Goal: Information Seeking & Learning: Learn about a topic

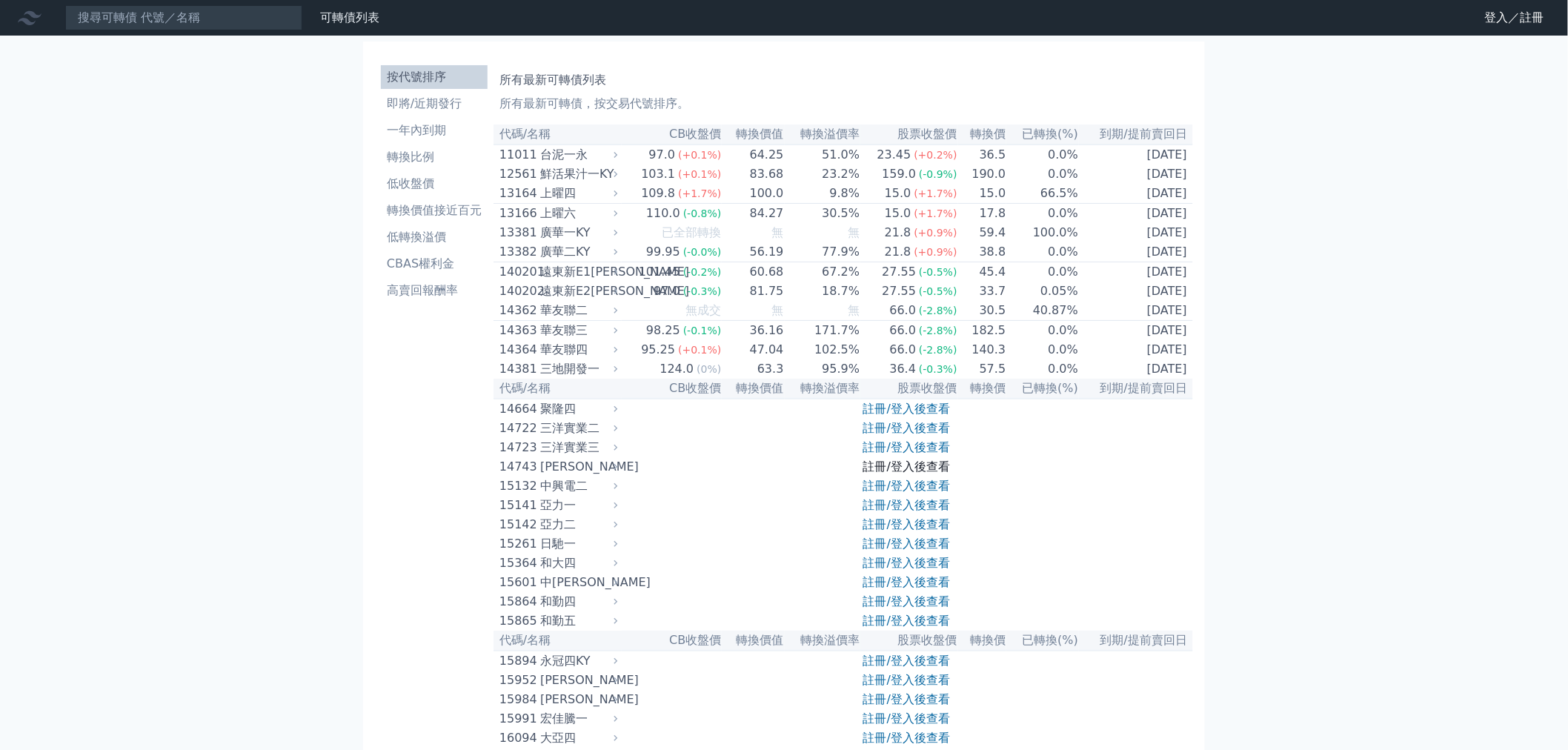
click at [905, 473] on link "註冊/登入後查看" at bounding box center [905, 466] width 86 height 14
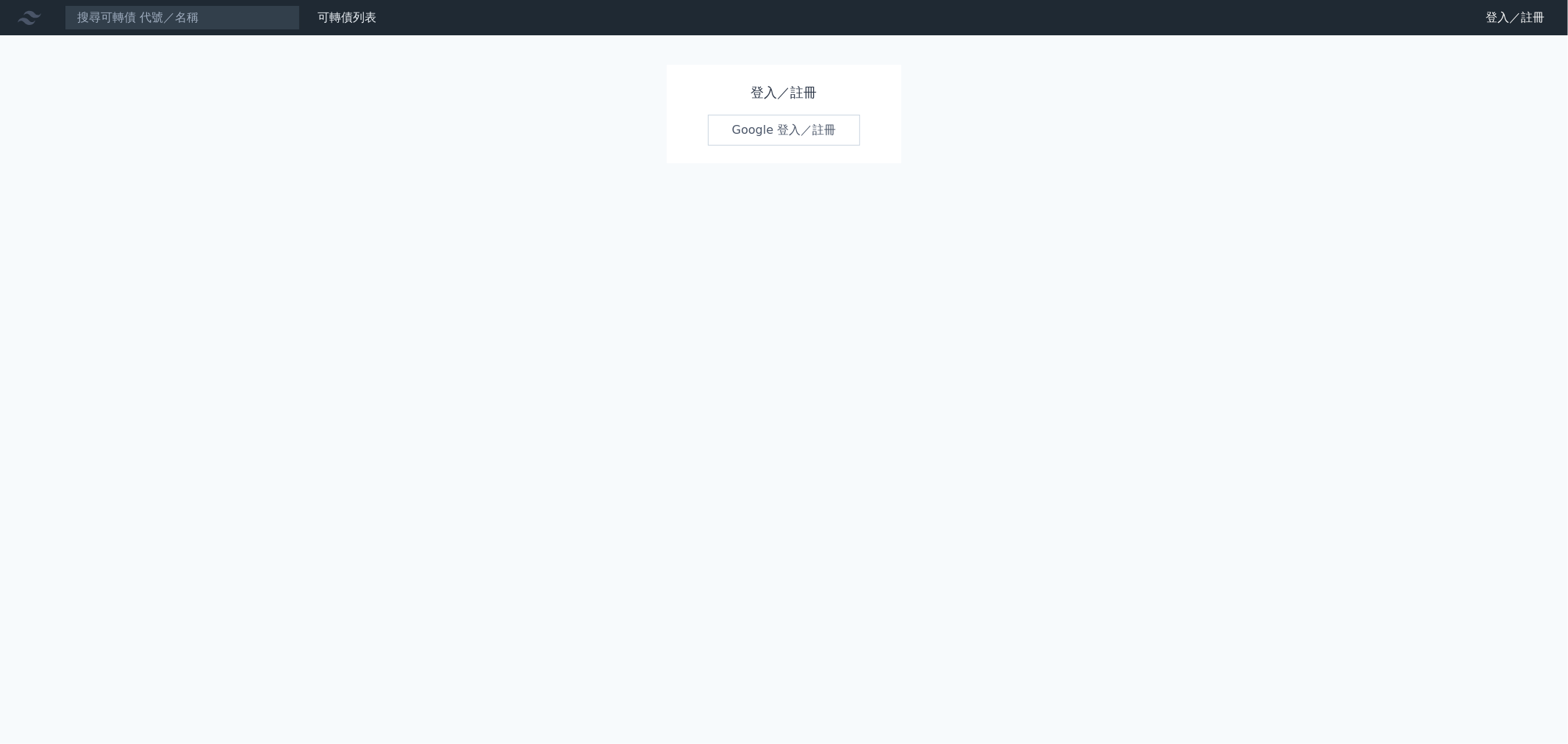
click at [789, 149] on div "登入／註冊 Google 登入／註冊" at bounding box center [784, 114] width 235 height 99
click at [783, 130] on link "Google 登入／註冊" at bounding box center [784, 130] width 153 height 31
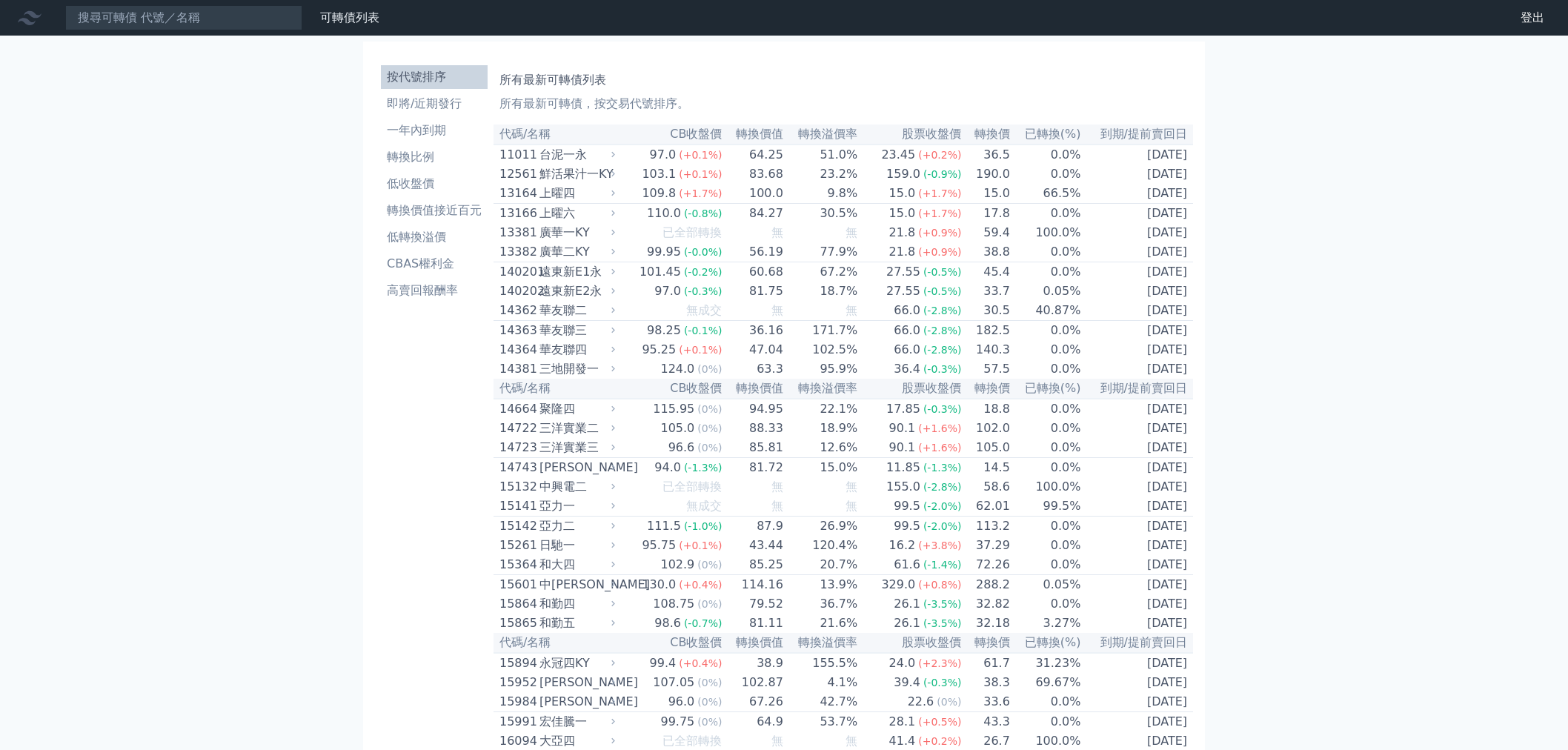
click at [421, 106] on li "即將/近期發行" at bounding box center [434, 103] width 107 height 18
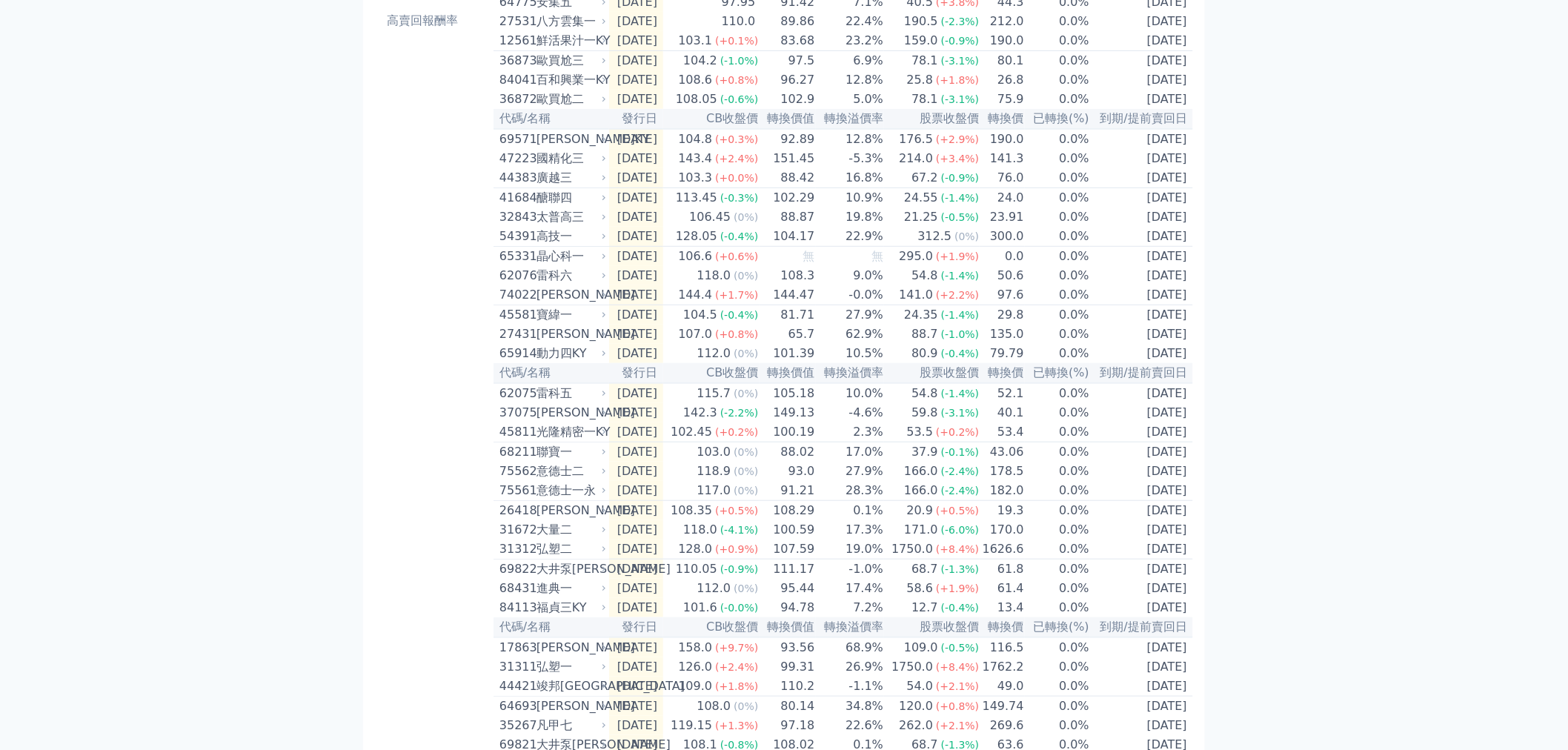
scroll to position [34, 0]
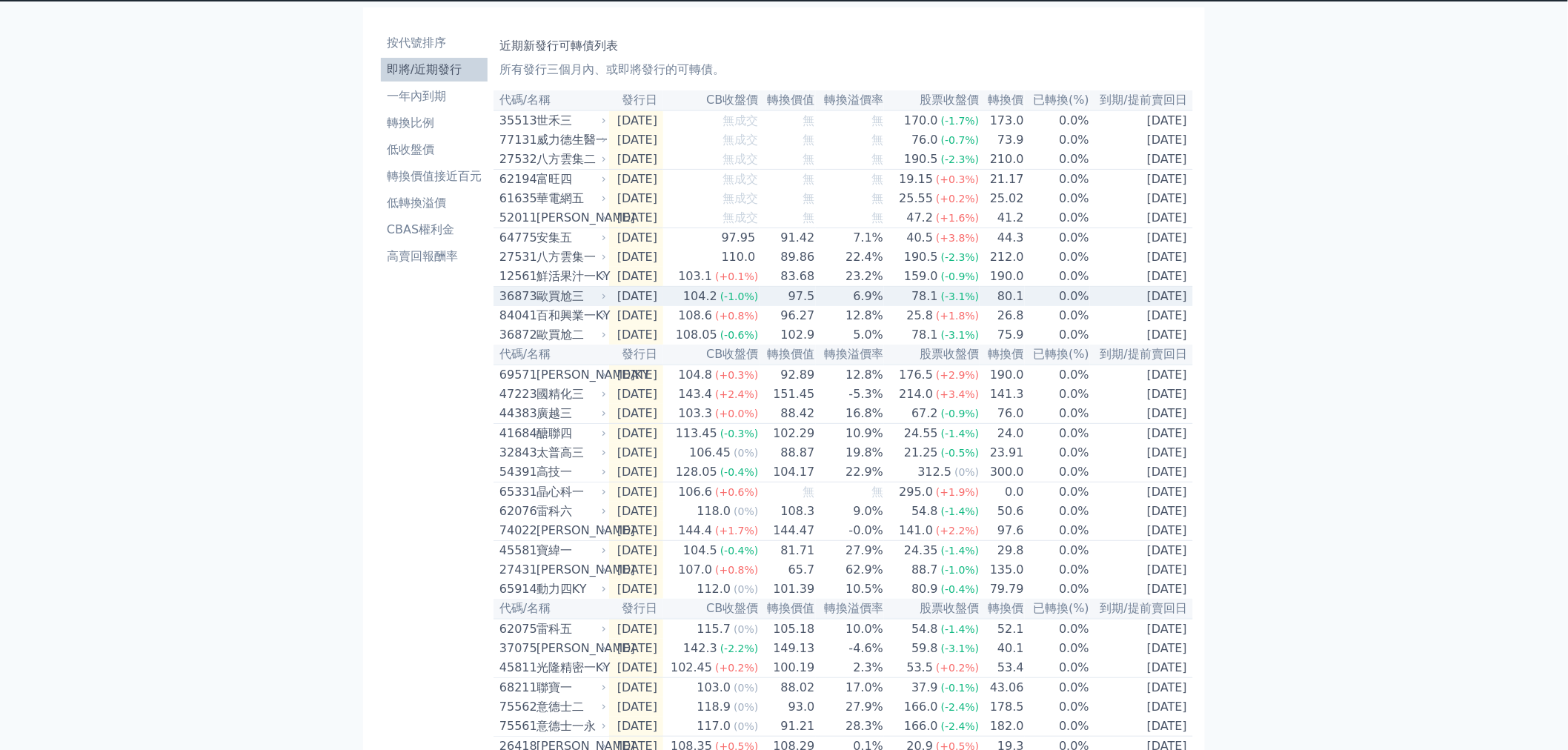
click at [555, 301] on div "歐買尬三" at bounding box center [570, 296] width 66 height 18
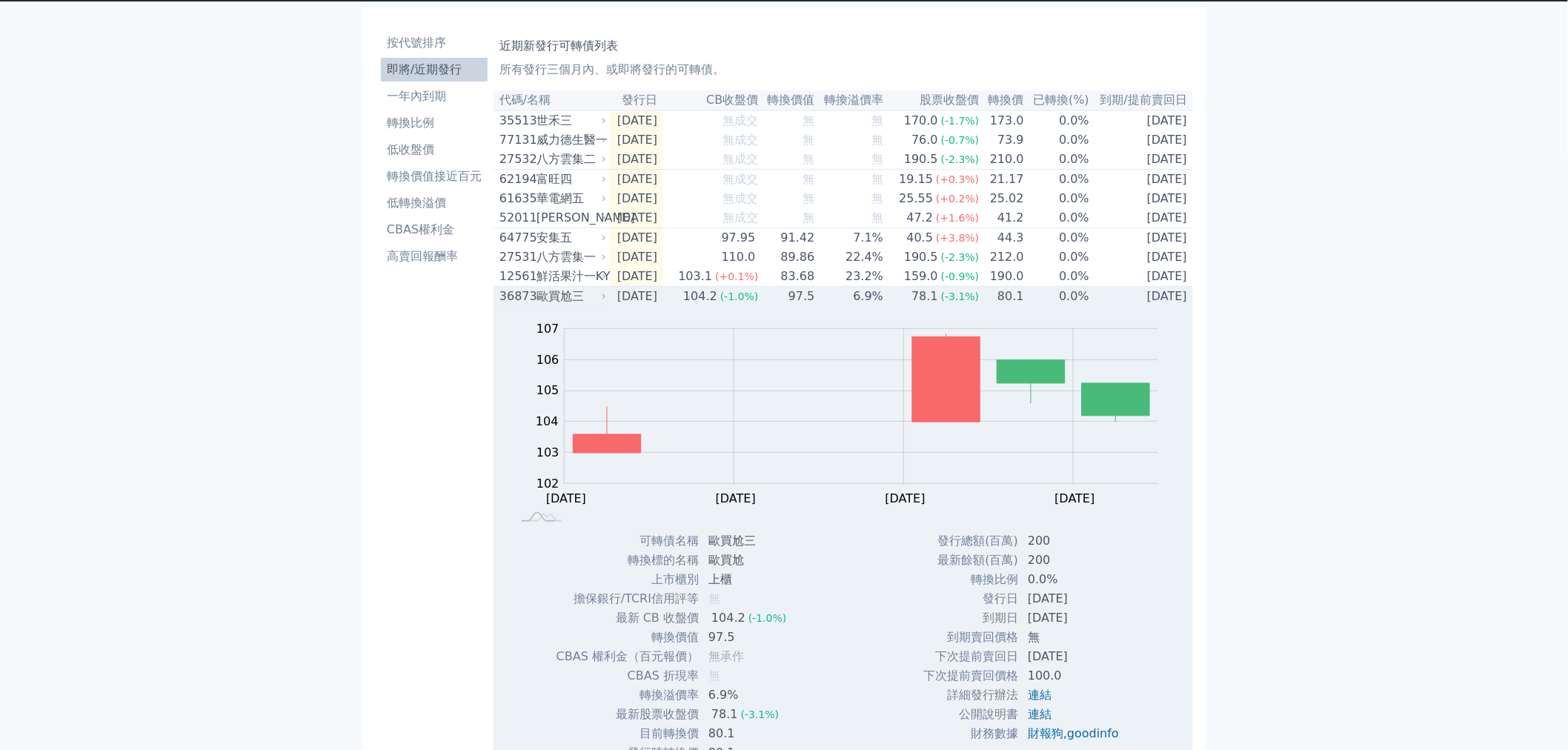
click at [555, 301] on div "歐買尬三" at bounding box center [570, 296] width 66 height 18
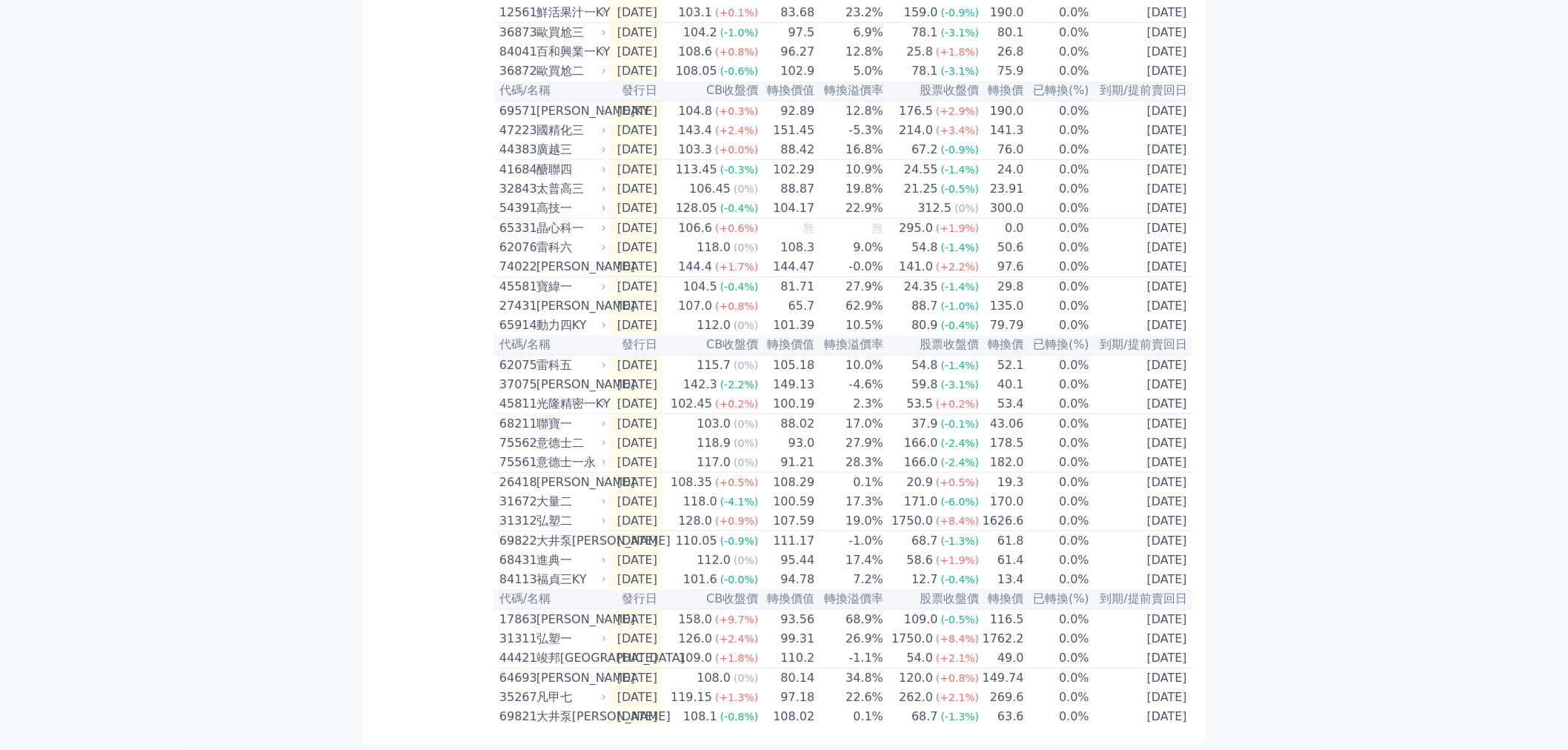
scroll to position [364, 0]
click at [521, 673] on div "64693" at bounding box center [516, 678] width 33 height 18
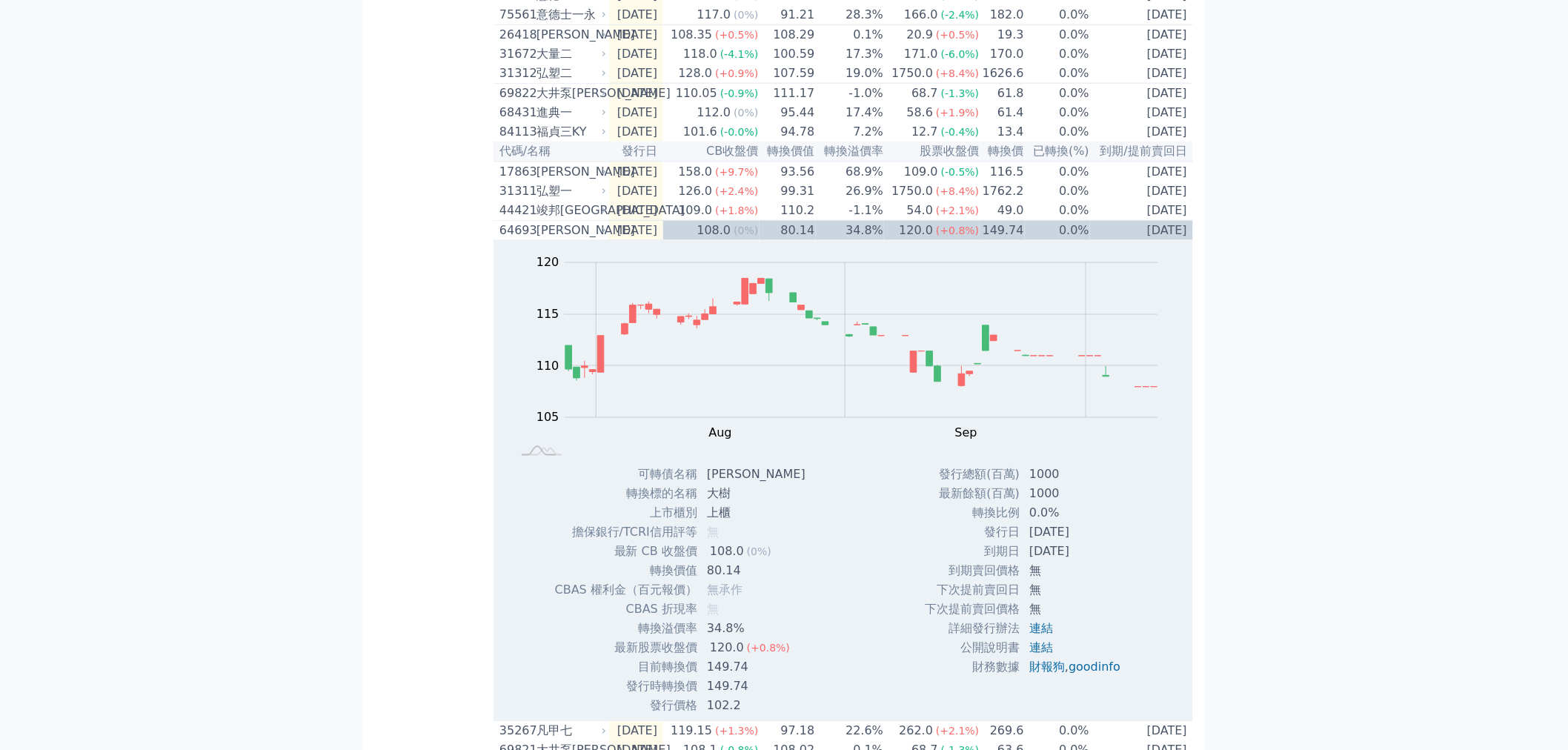
scroll to position [598, 0]
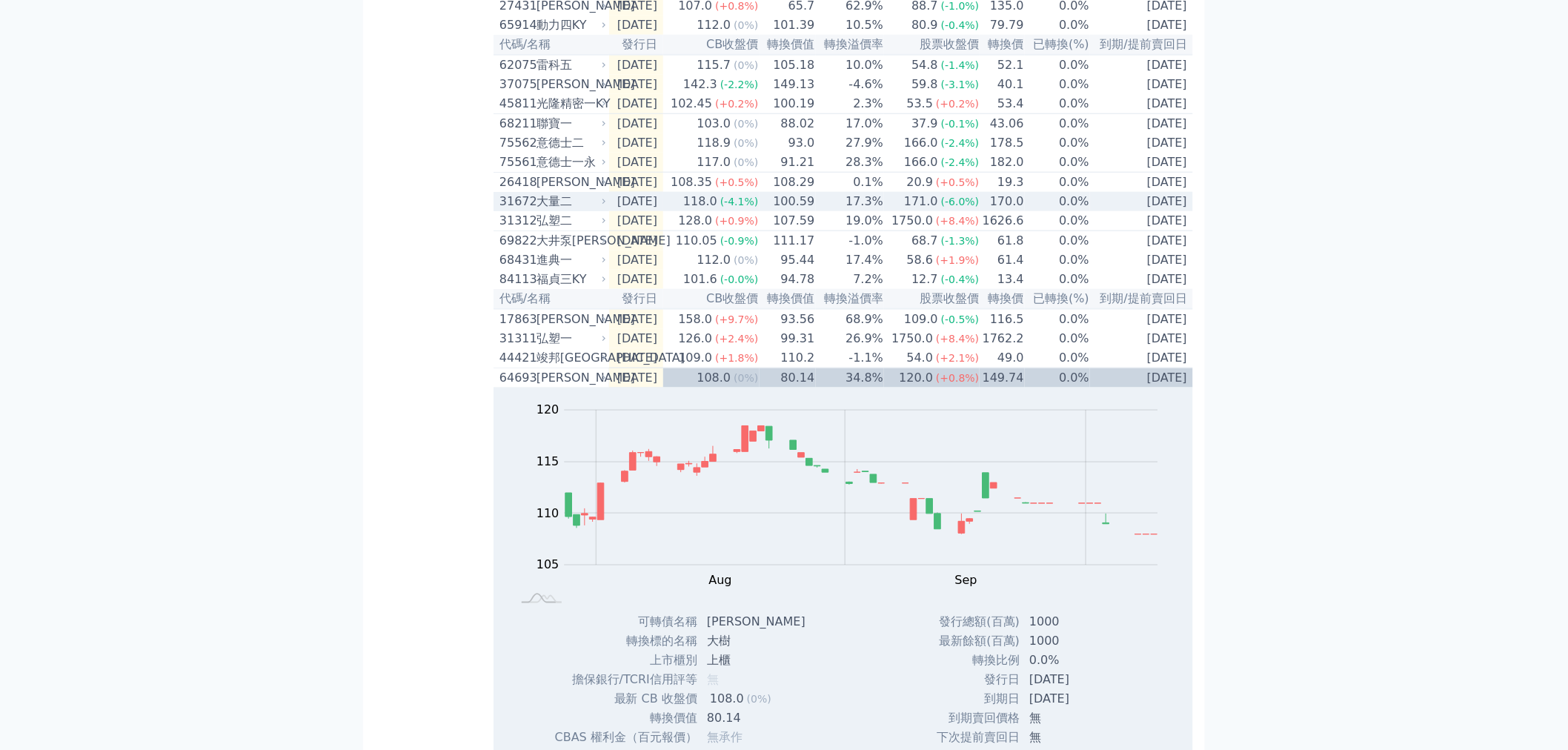
click at [511, 192] on div "26418" at bounding box center [516, 182] width 33 height 18
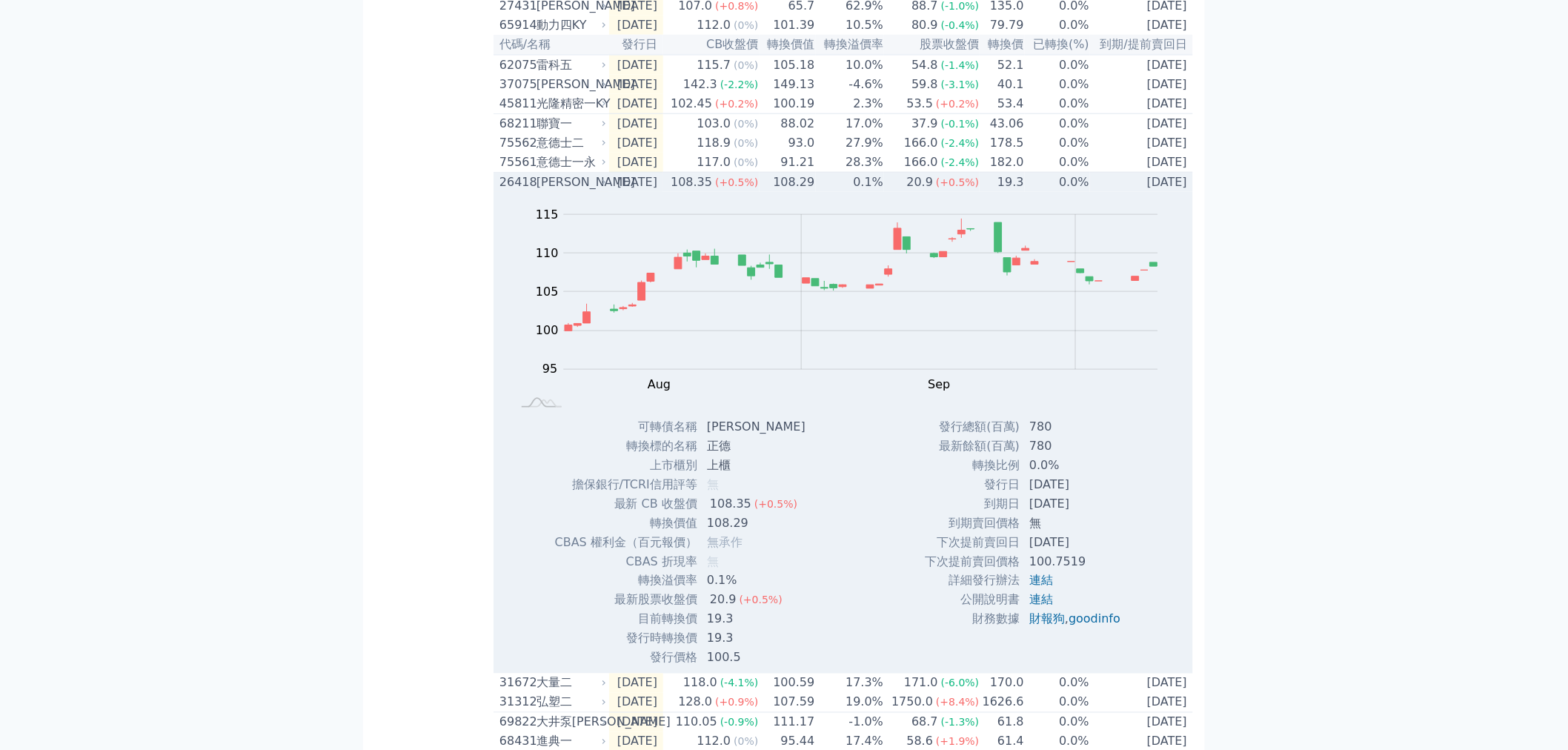
click at [556, 192] on div "[PERSON_NAME]" at bounding box center [570, 182] width 66 height 18
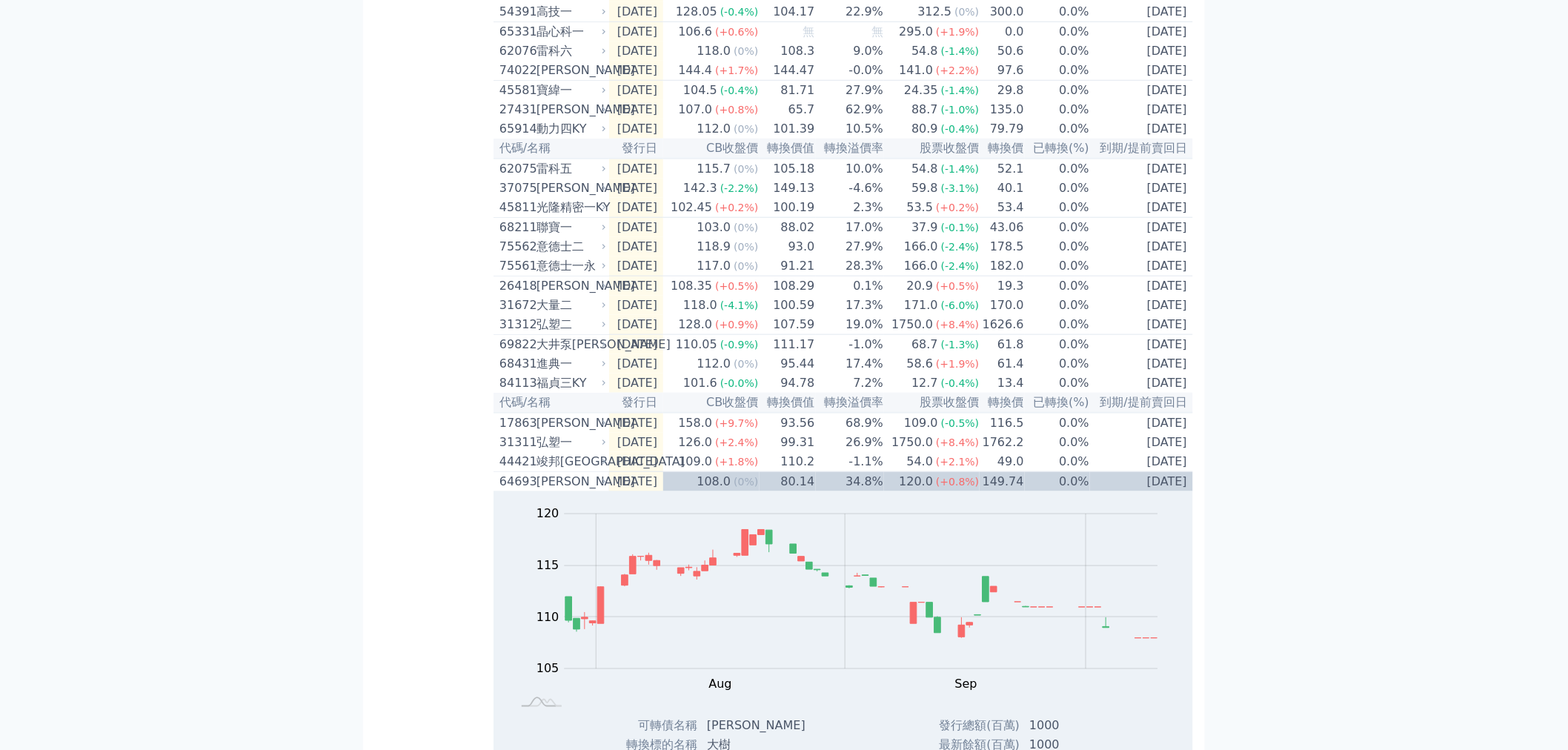
scroll to position [351, 0]
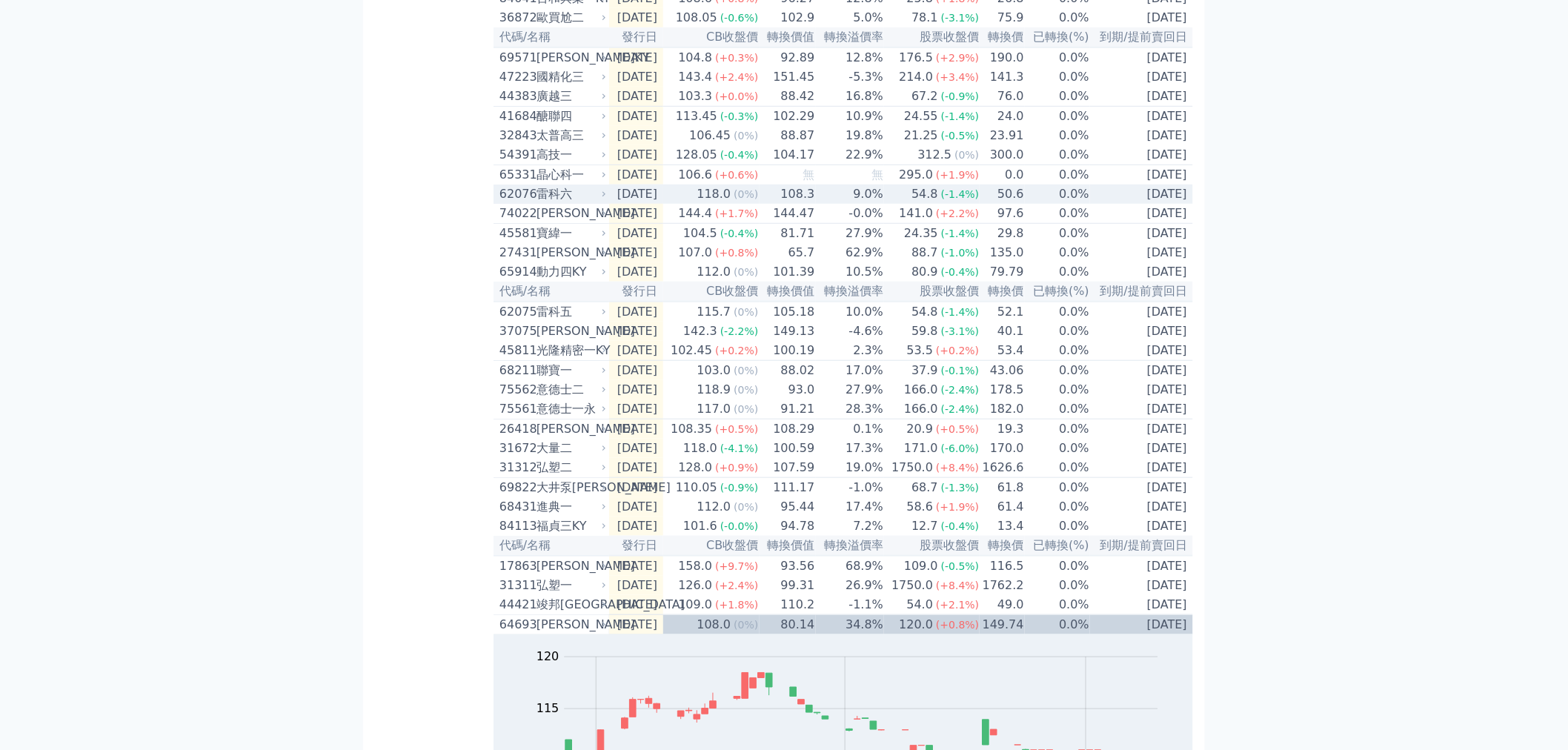
click at [509, 203] on div "62076" at bounding box center [516, 193] width 33 height 18
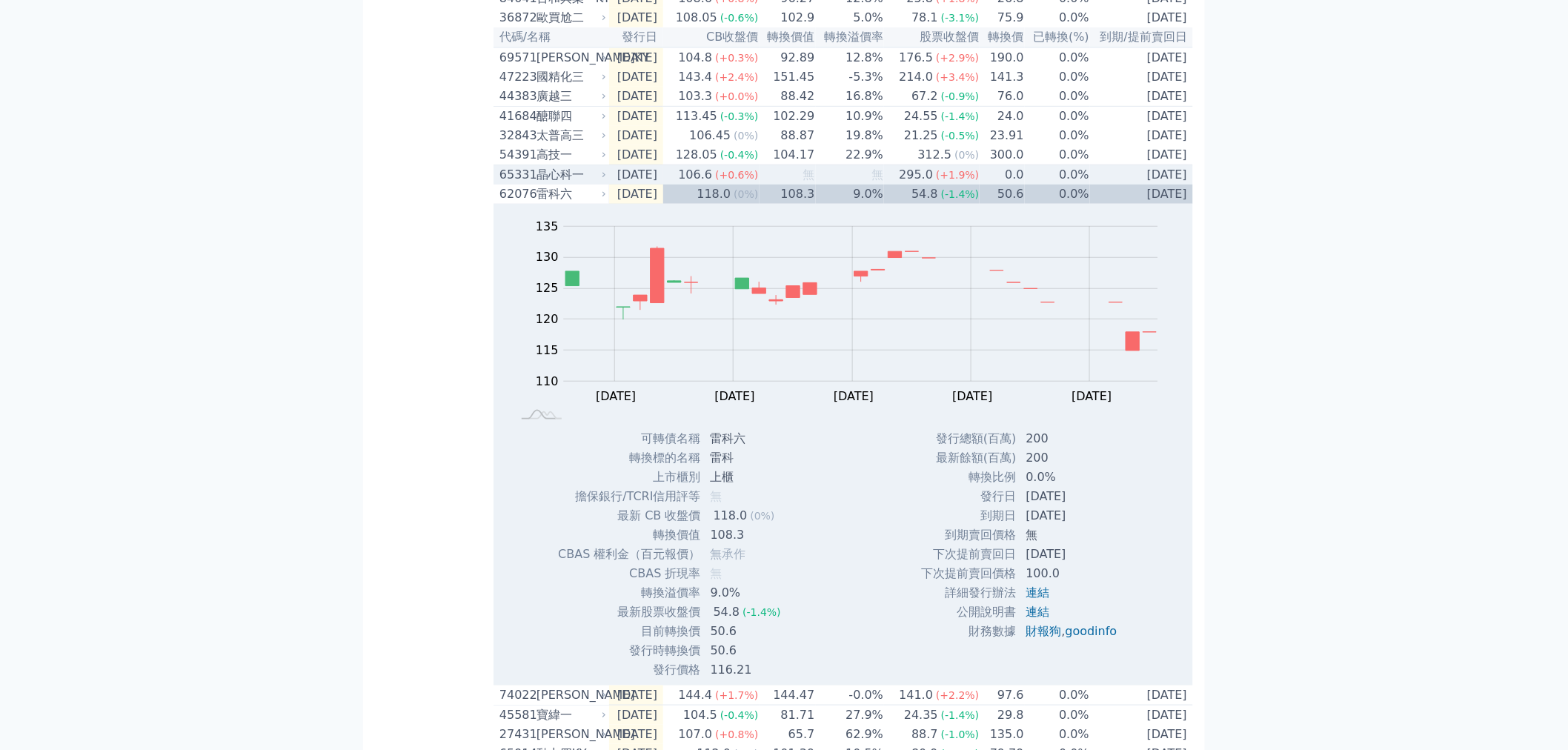
click at [511, 184] on div "65331" at bounding box center [516, 174] width 33 height 18
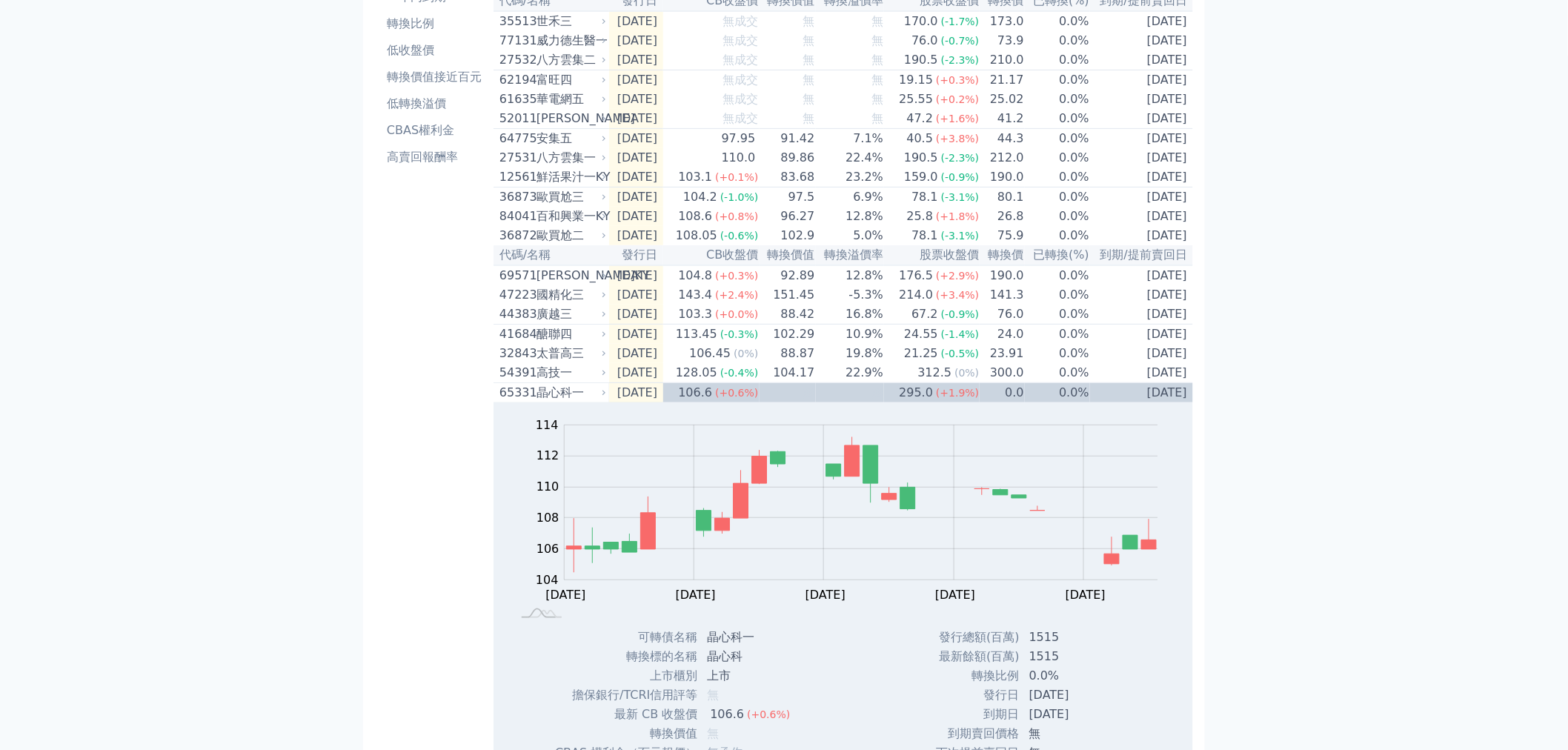
scroll to position [22, 0]
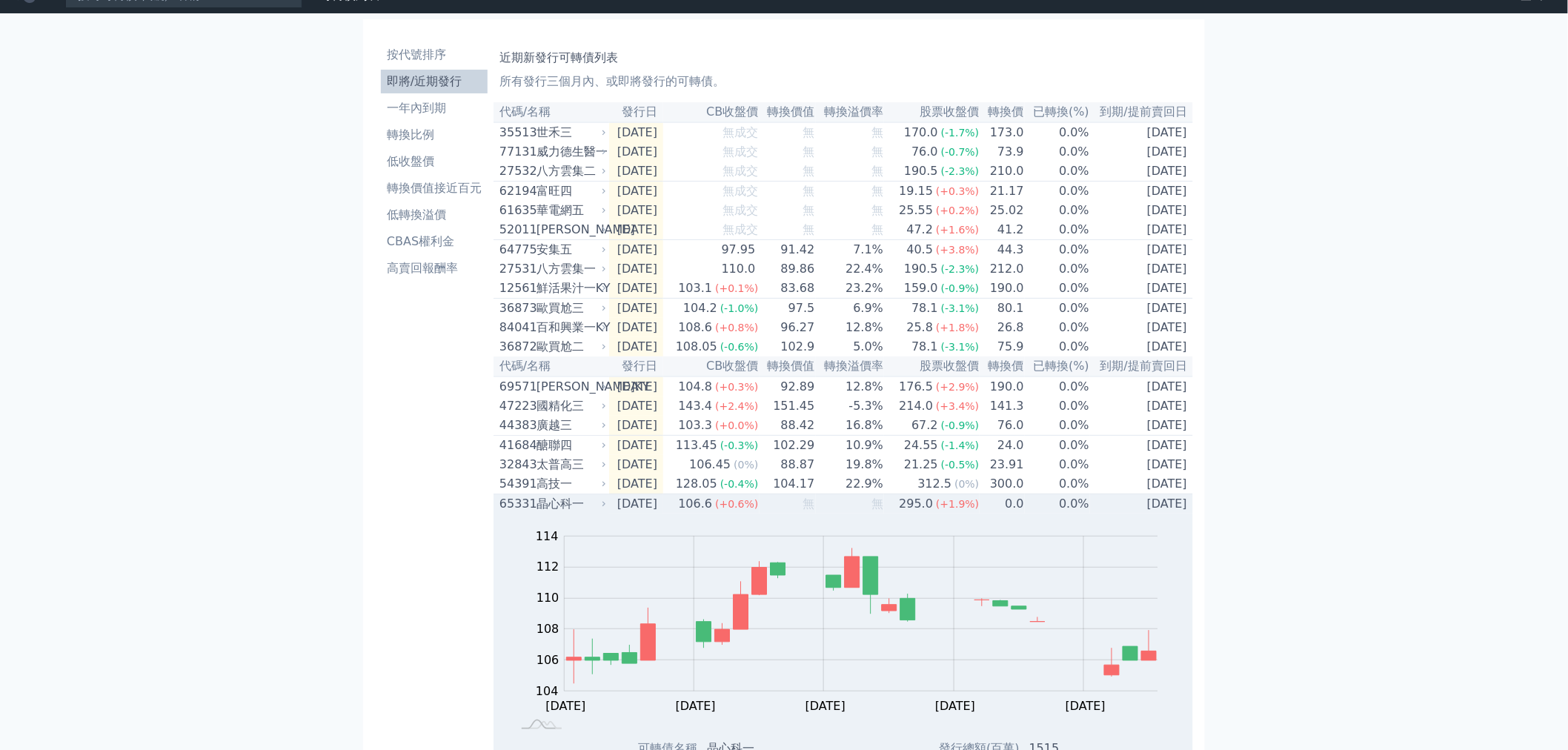
click at [523, 513] on div "65331" at bounding box center [516, 503] width 33 height 18
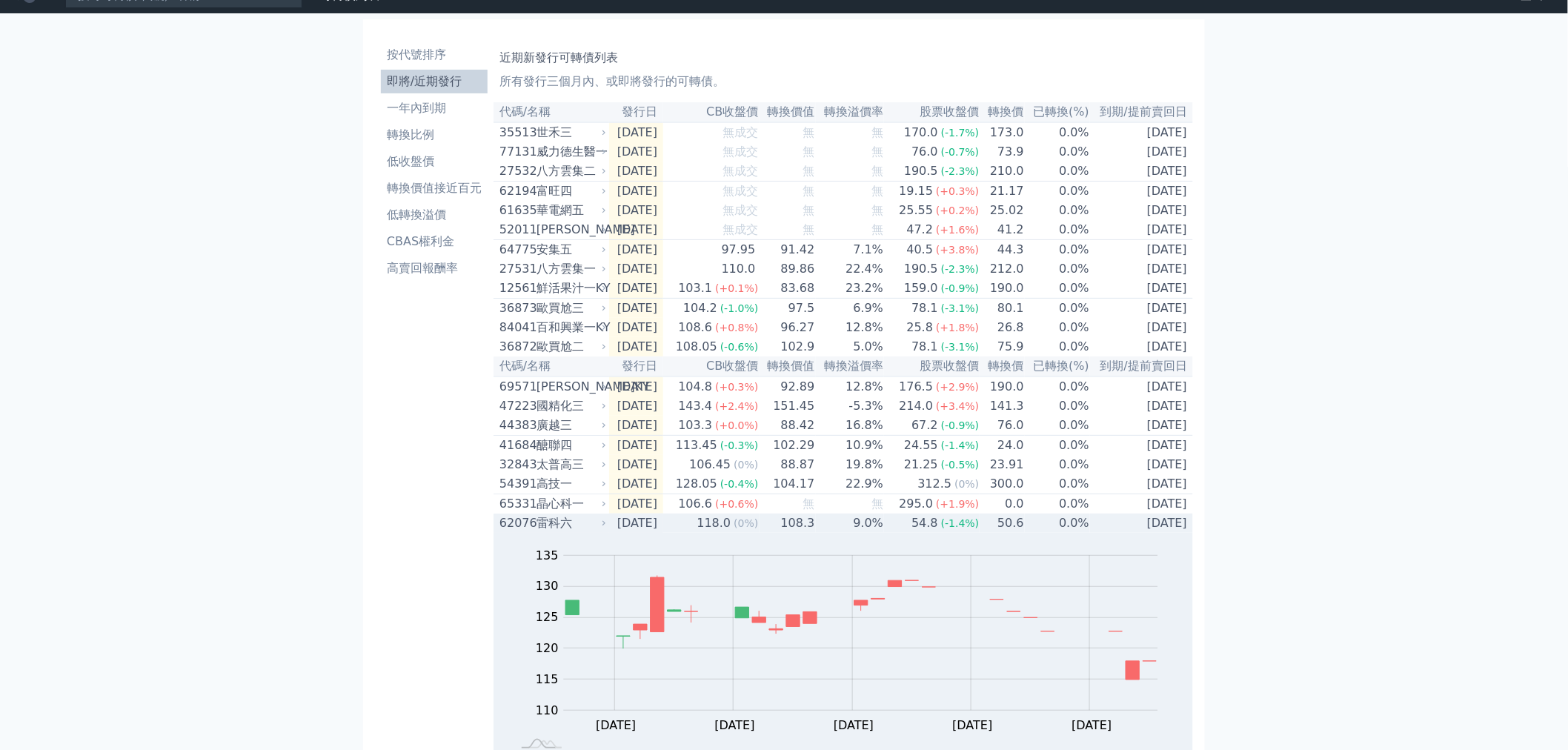
click at [544, 513] on div "晶心科一" at bounding box center [570, 503] width 66 height 18
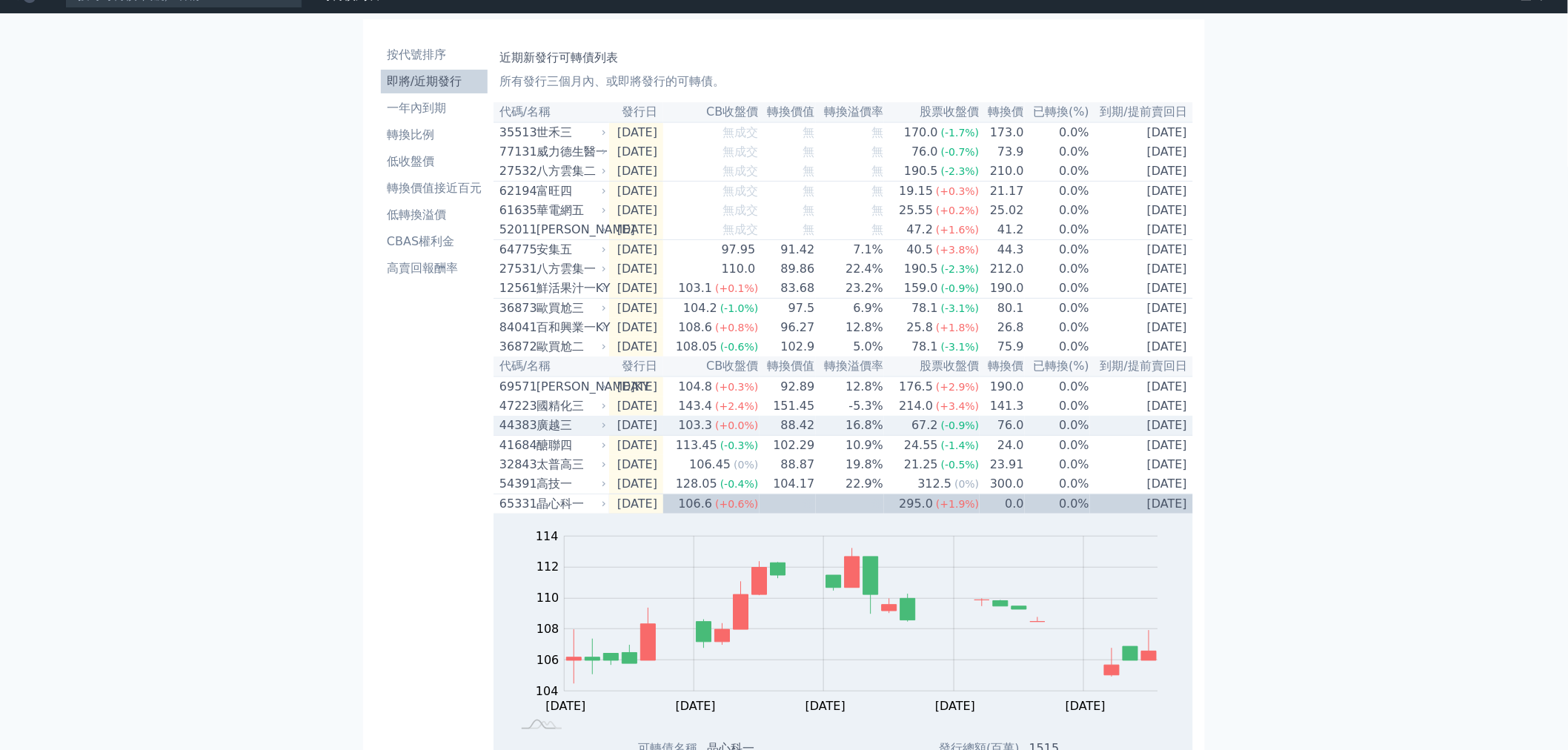
click at [538, 434] on div "廣越三" at bounding box center [570, 425] width 66 height 18
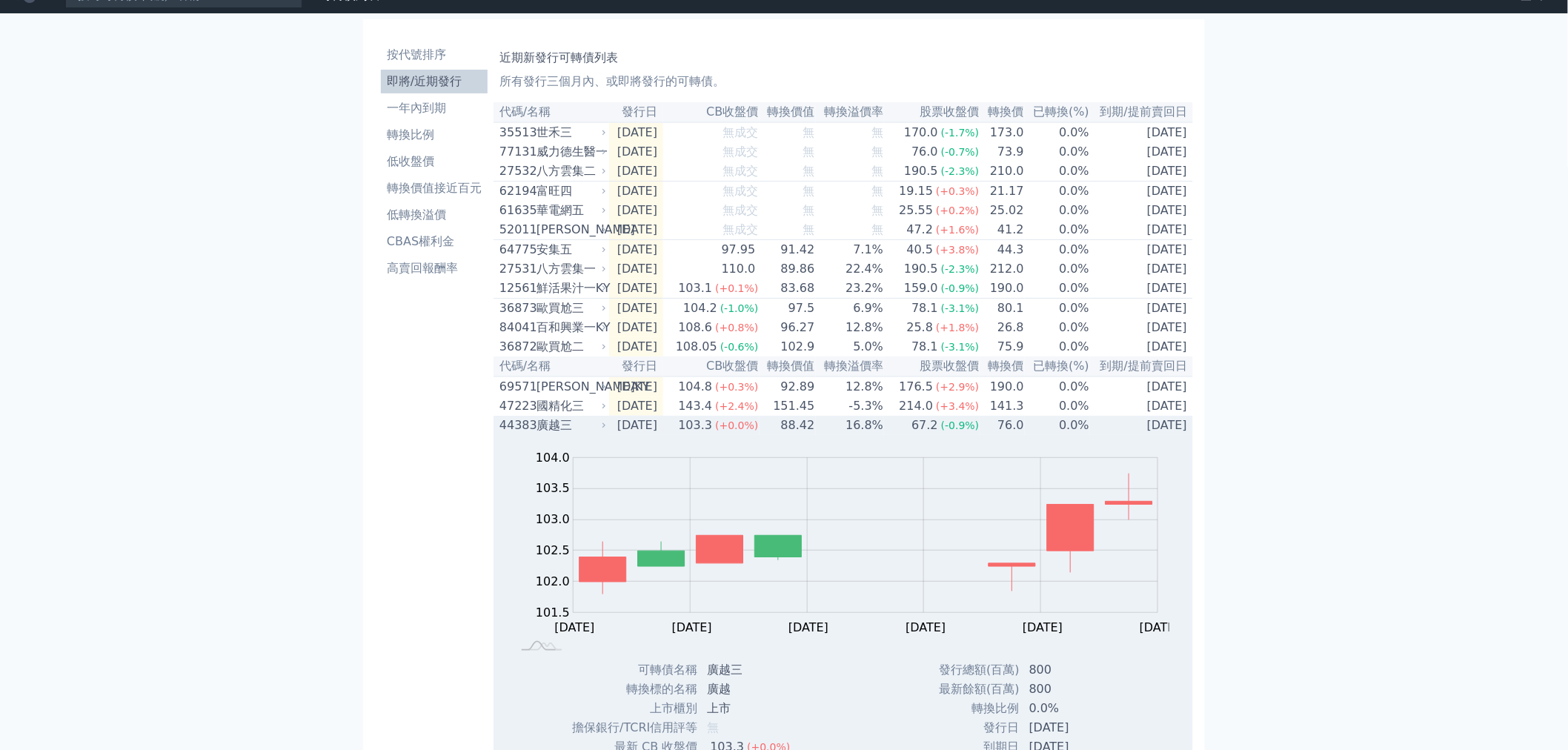
click at [538, 434] on div "廣越三" at bounding box center [570, 425] width 66 height 18
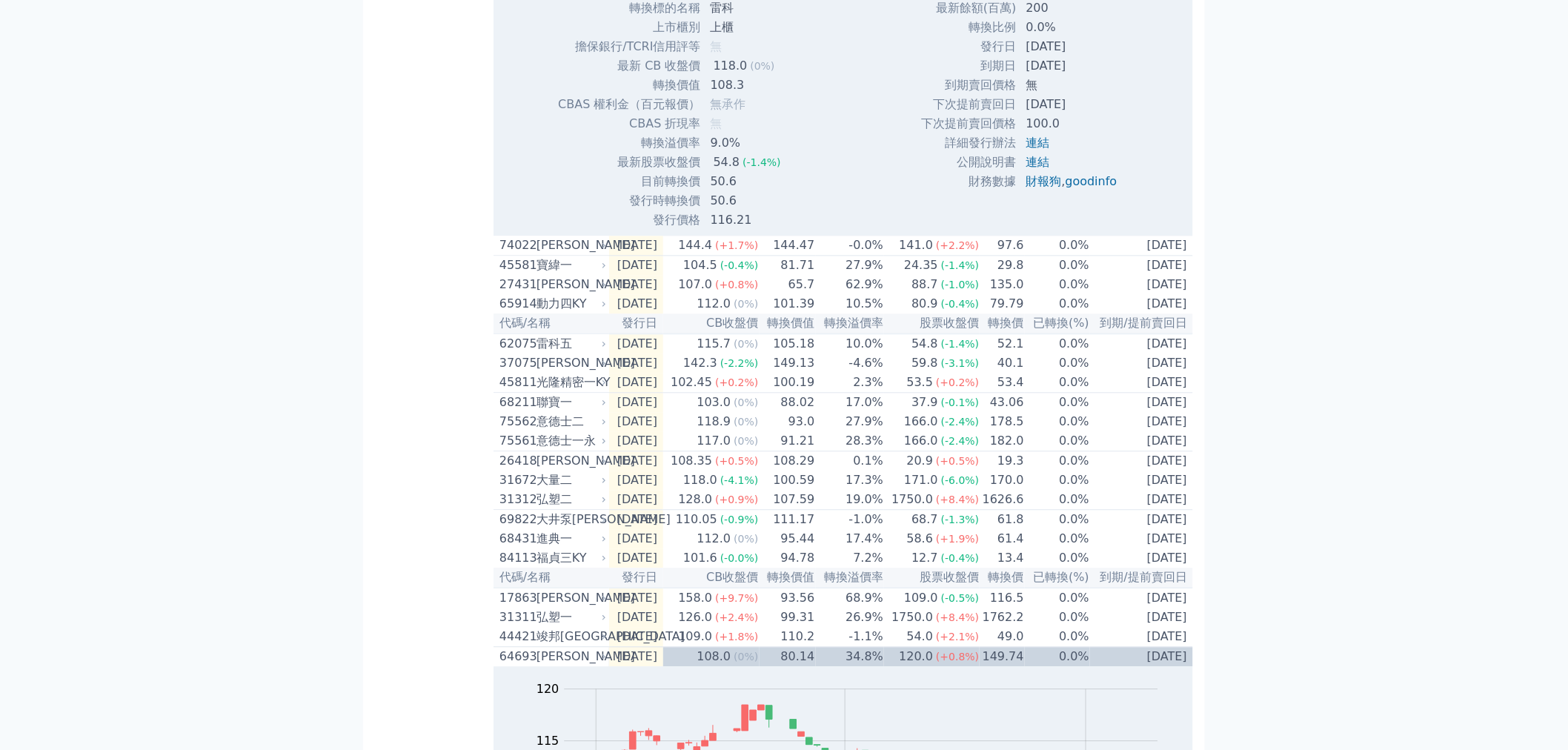
scroll to position [1339, 0]
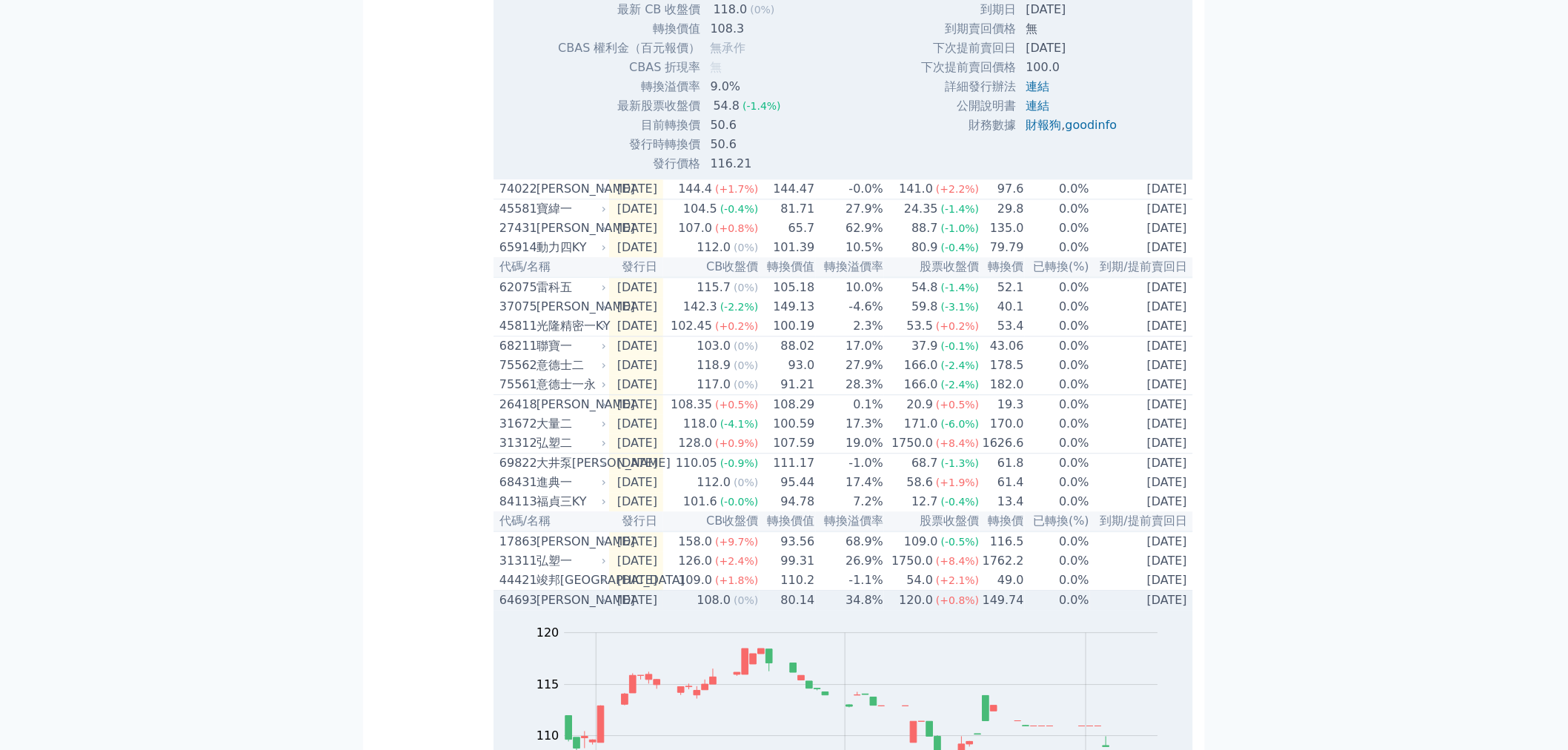
click at [568, 609] on div "[PERSON_NAME]" at bounding box center [570, 600] width 66 height 18
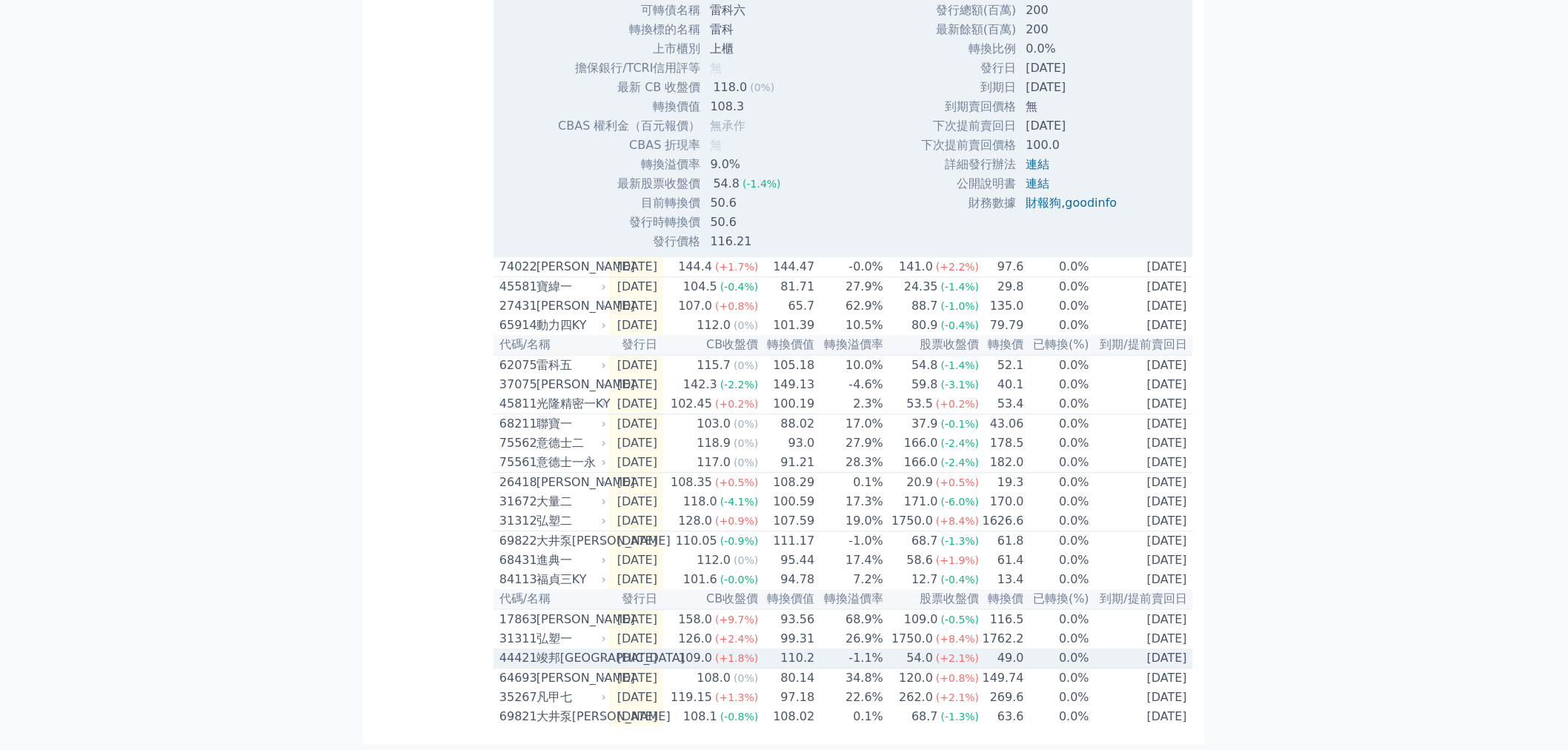
scroll to position [1327, 0]
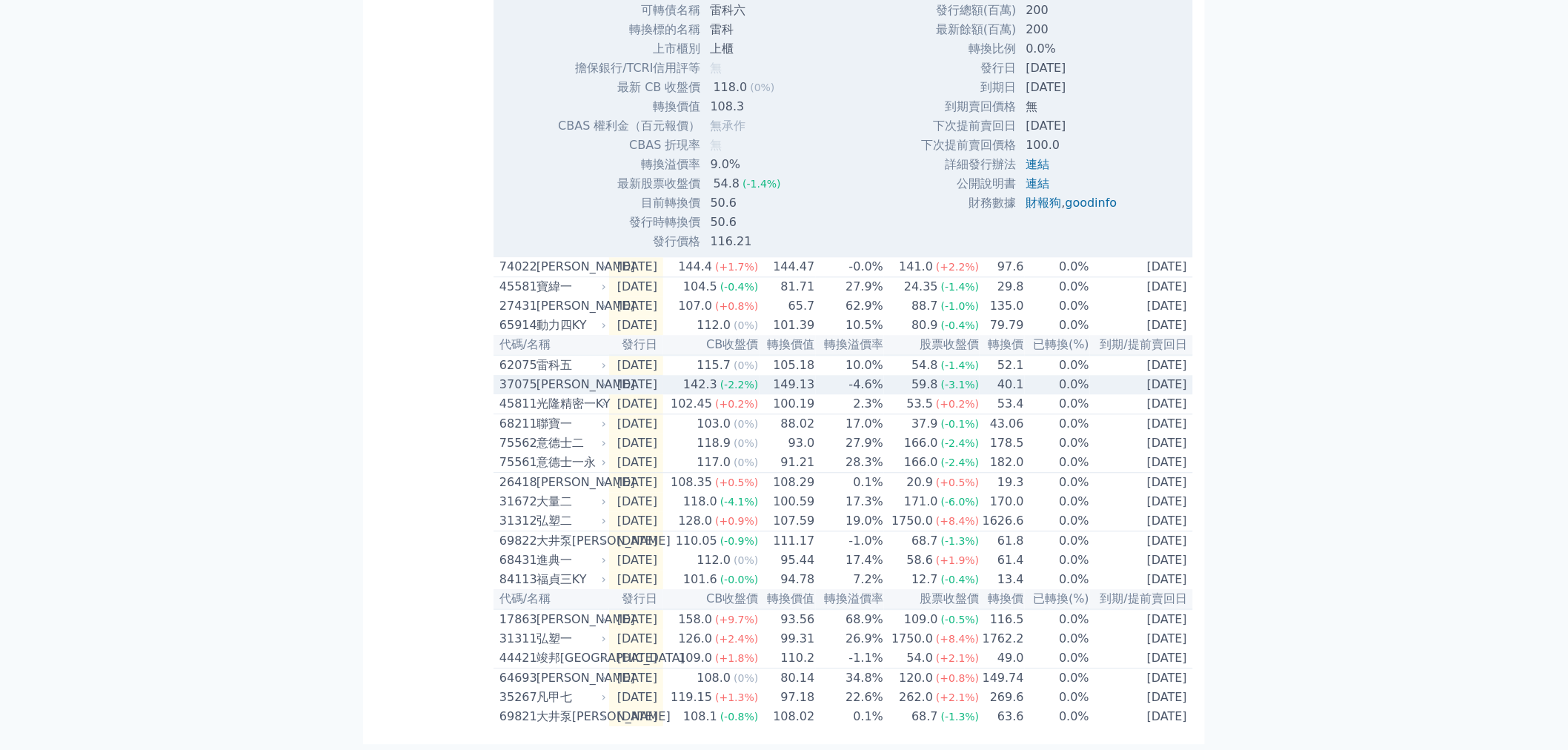
click at [526, 375] on div "37075" at bounding box center [516, 384] width 33 height 18
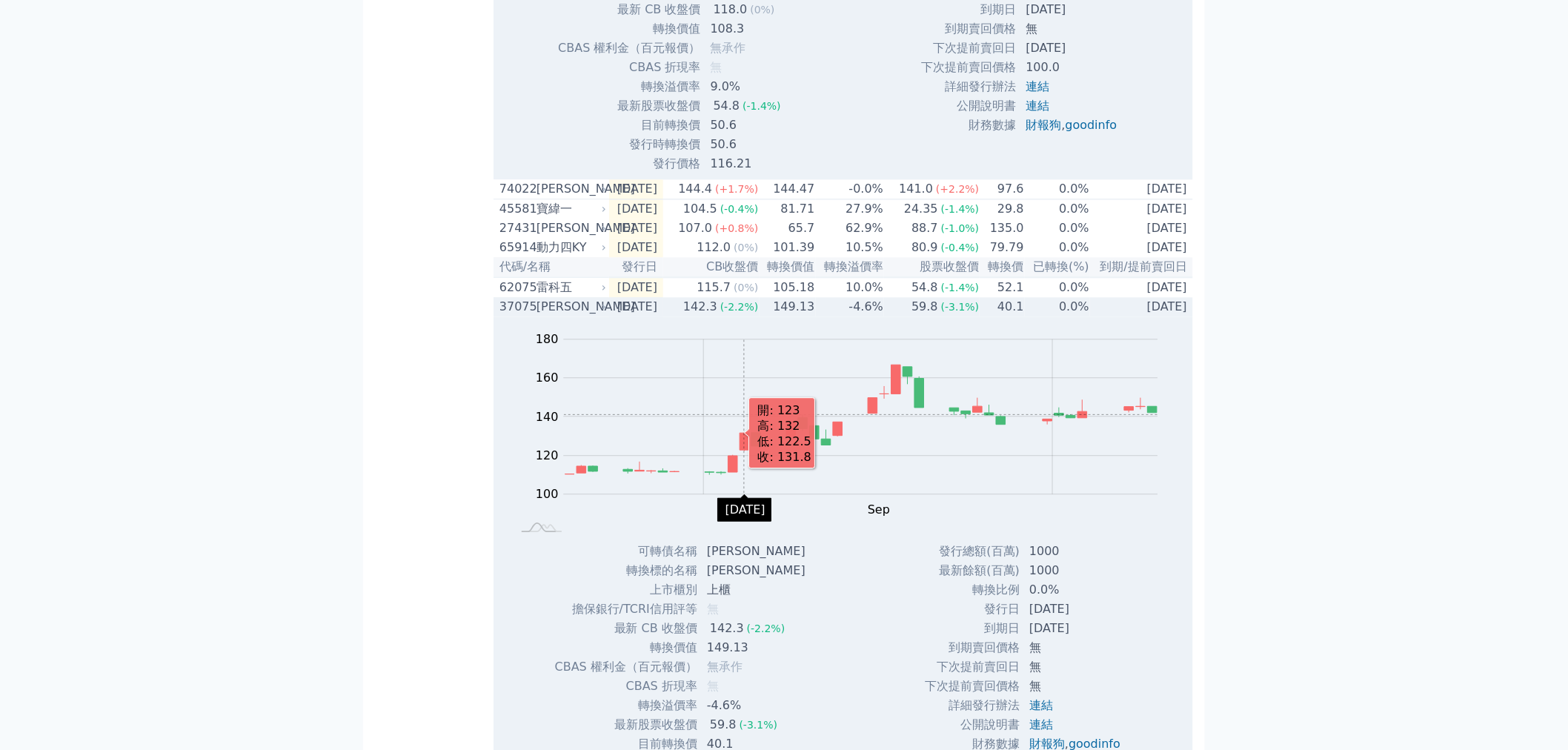
click at [744, 455] on rect "Chart" at bounding box center [861, 416] width 594 height 155
click at [750, 483] on rect "Chart" at bounding box center [861, 416] width 594 height 155
click at [744, 449] on icon "Series" at bounding box center [745, 441] width 9 height 17
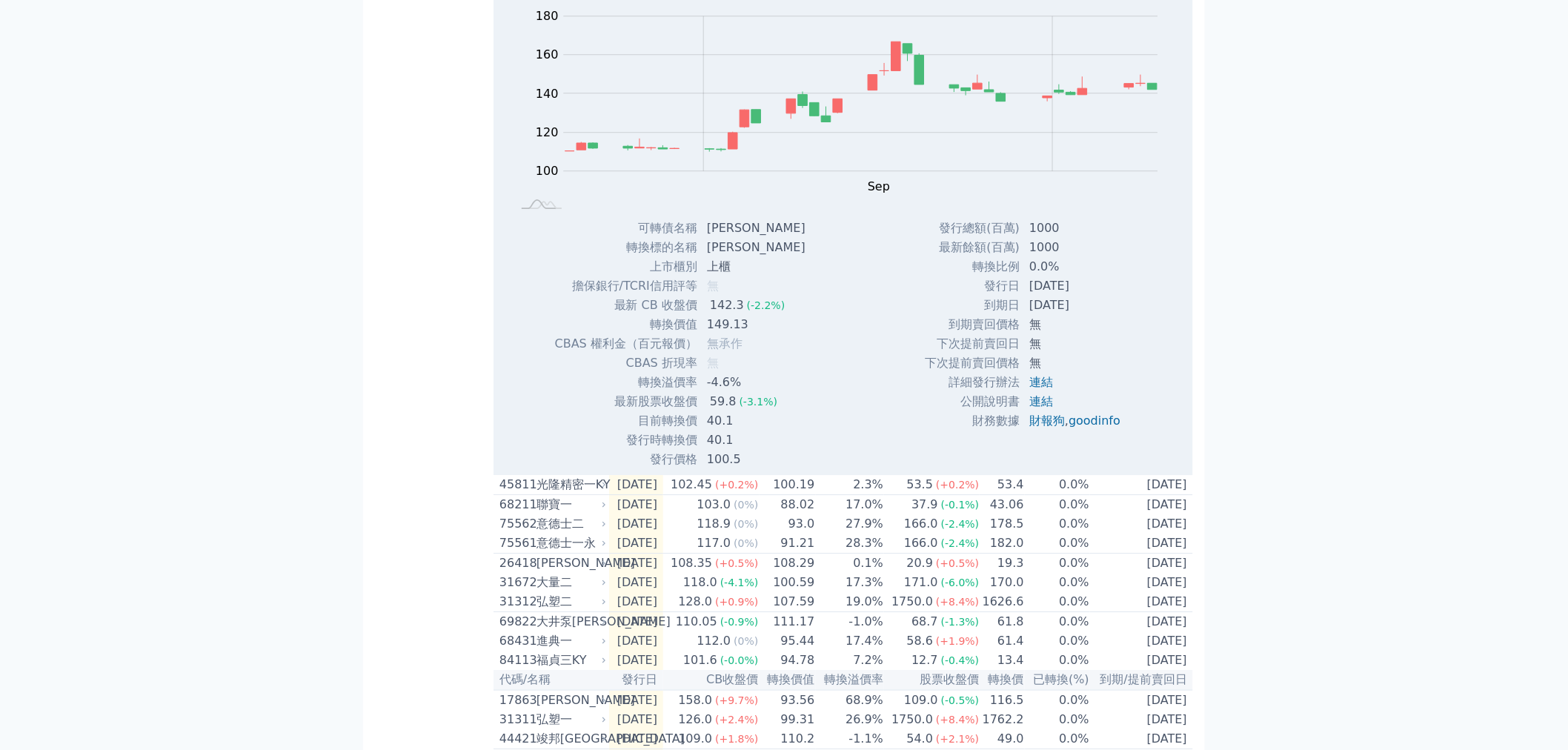
scroll to position [1669, 0]
